Goal: Complete application form

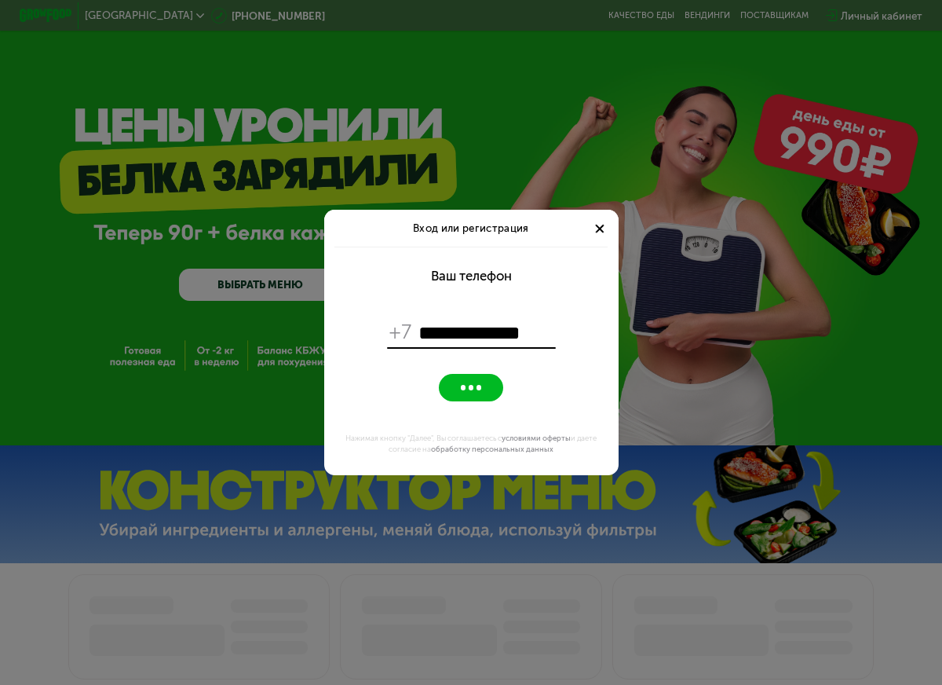
type input "**********"
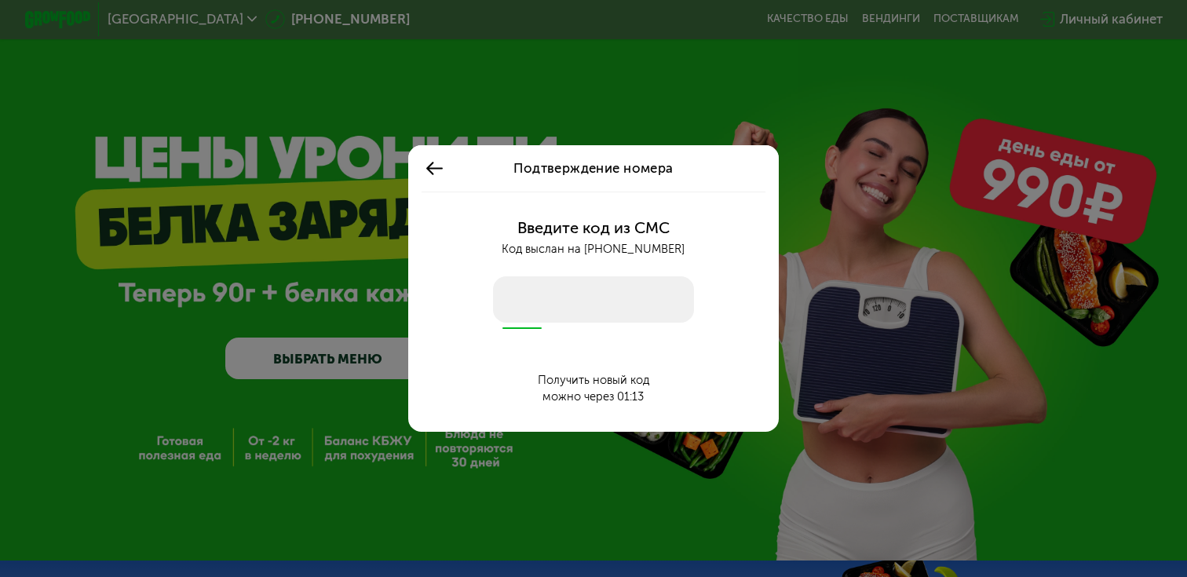
type input "****"
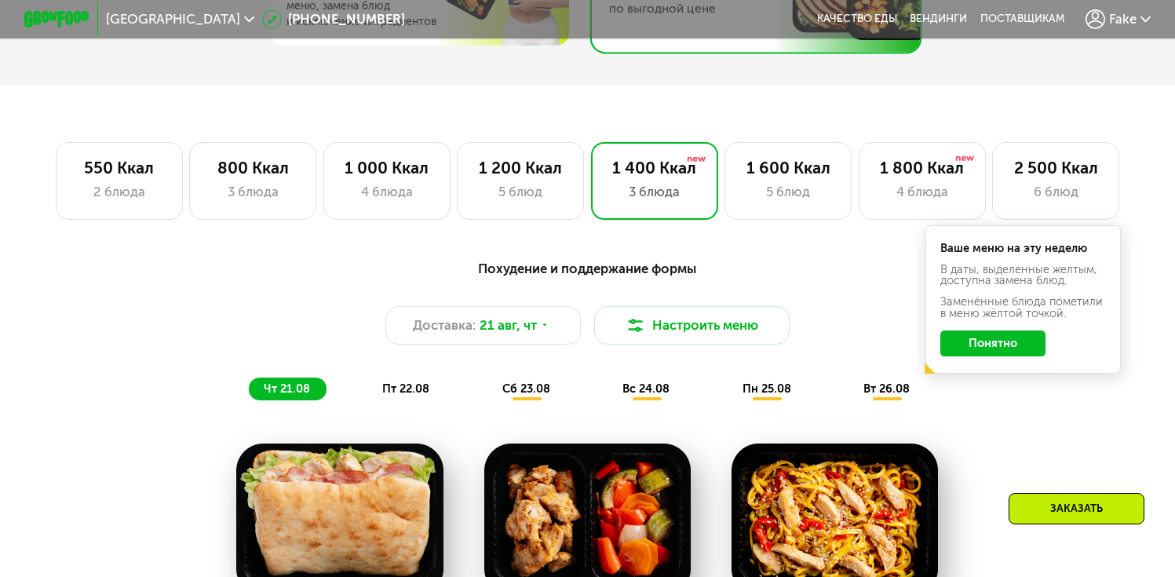
scroll to position [919, 0]
